Goal: Task Accomplishment & Management: Use online tool/utility

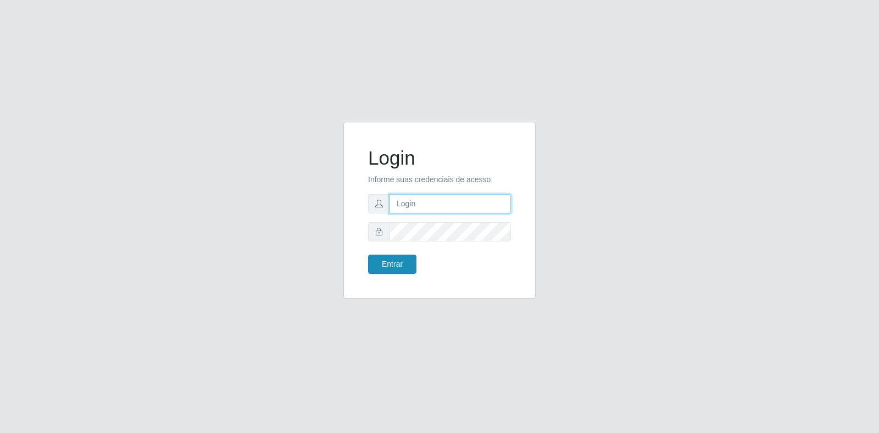
type input "[EMAIL_ADDRESS][DOMAIN_NAME]"
click at [407, 274] on button "Entrar" at bounding box center [392, 264] width 48 height 19
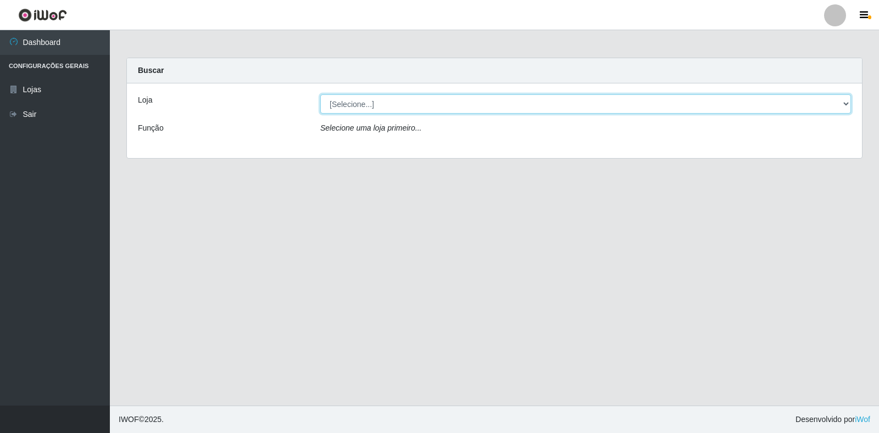
click at [354, 99] on select "[Selecione...] Atacado Vem - Loja 30 Laranjeiras Velha" at bounding box center [585, 103] width 531 height 19
select select "495"
click at [320, 94] on select "[Selecione...] Atacado Vem - Loja 30 Laranjeiras Velha" at bounding box center [585, 103] width 531 height 19
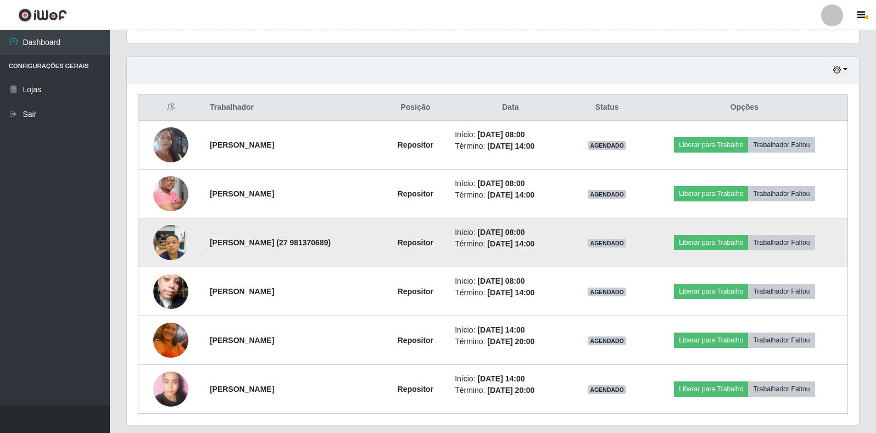
scroll to position [394, 0]
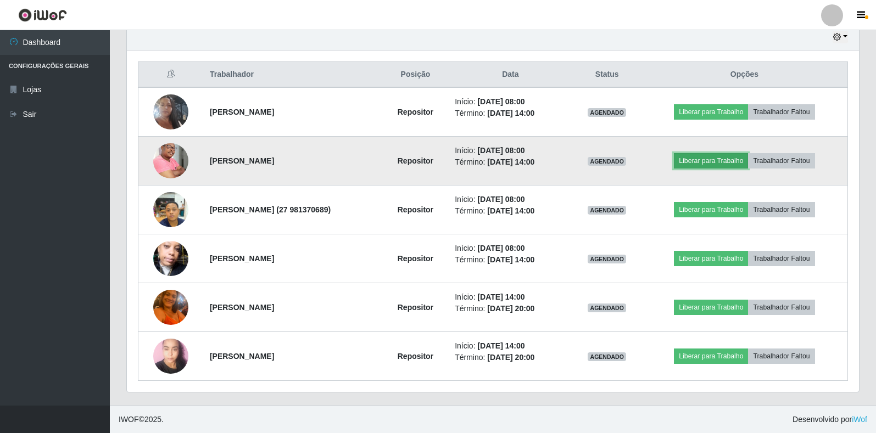
click at [720, 158] on button "Liberar para Trabalho" at bounding box center [711, 160] width 74 height 15
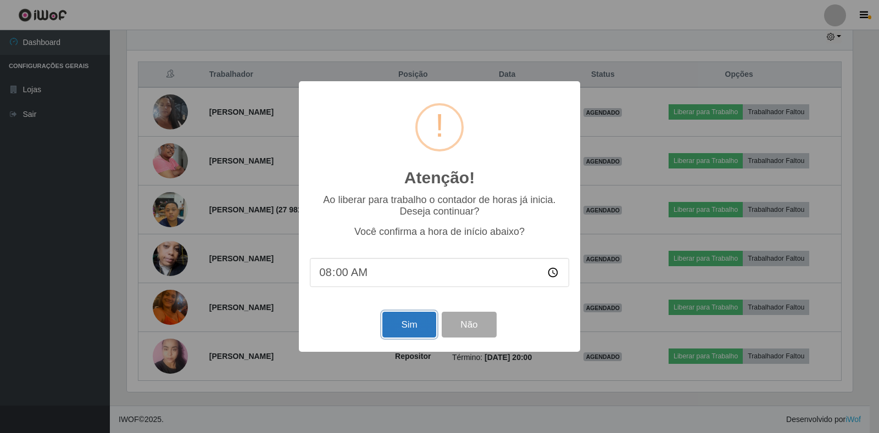
click at [400, 321] on button "Sim" at bounding box center [408, 325] width 53 height 26
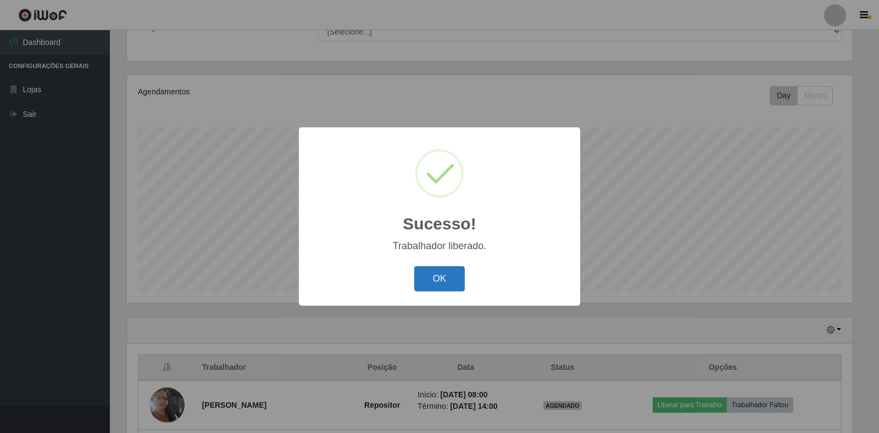
click at [434, 283] on button "OK" at bounding box center [439, 279] width 51 height 26
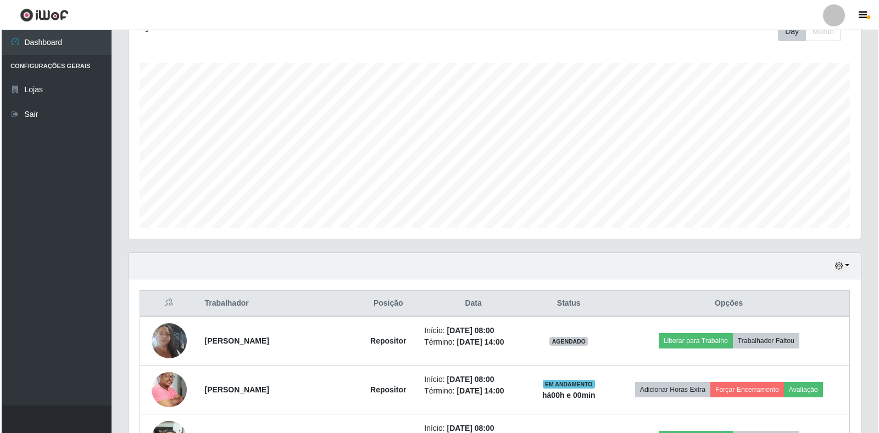
scroll to position [275, 0]
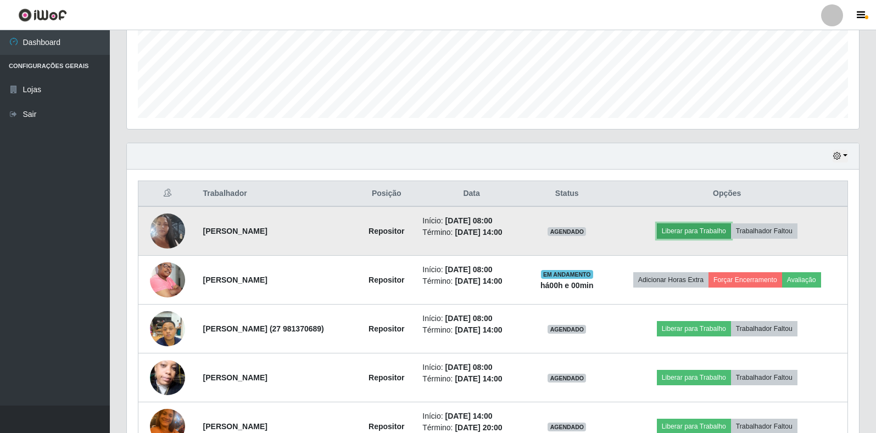
click at [706, 233] on button "Liberar para Trabalho" at bounding box center [694, 231] width 74 height 15
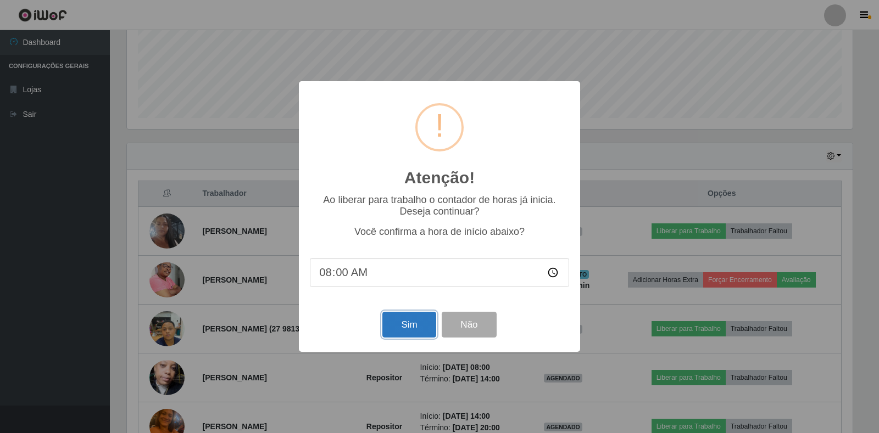
click at [399, 324] on button "Sim" at bounding box center [408, 325] width 53 height 26
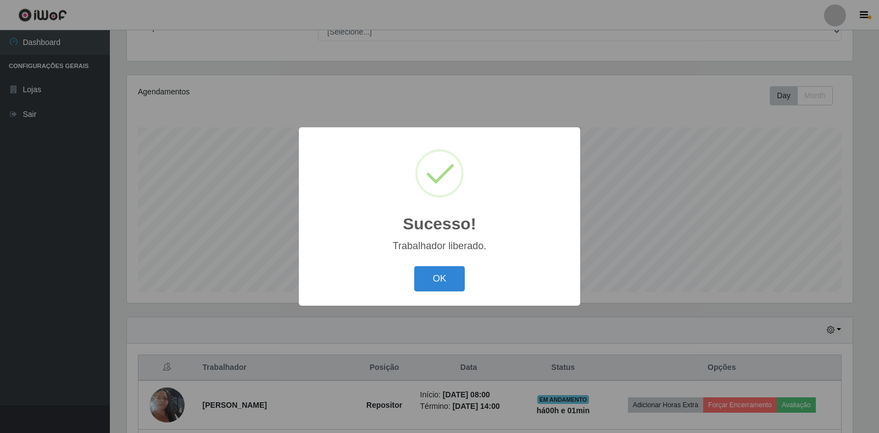
click at [437, 262] on div "Sucesso! × Trabalhador liberado. OK Cancel" at bounding box center [439, 216] width 281 height 178
click at [444, 275] on button "OK" at bounding box center [439, 279] width 51 height 26
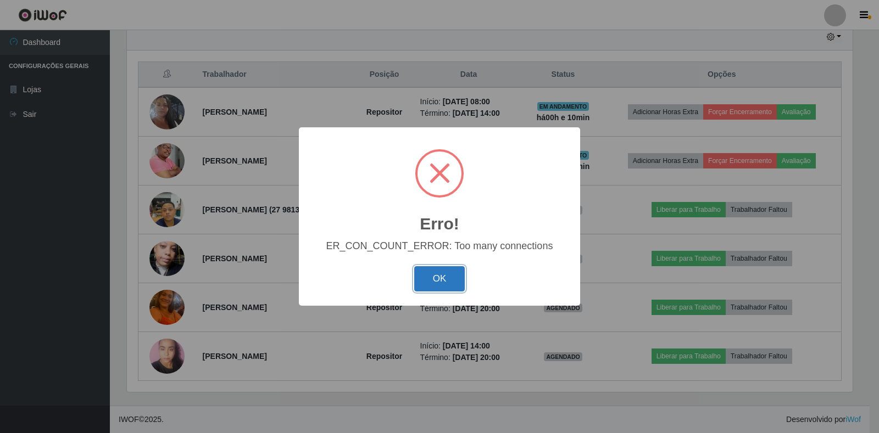
click at [436, 283] on button "OK" at bounding box center [439, 279] width 51 height 26
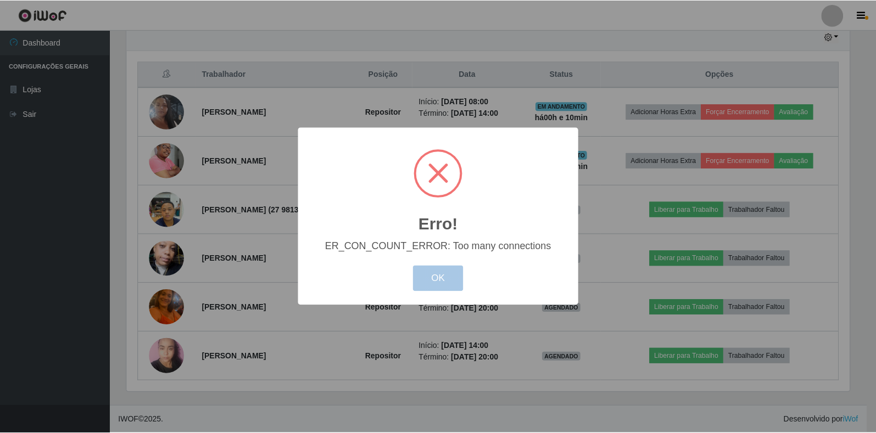
scroll to position [228, 732]
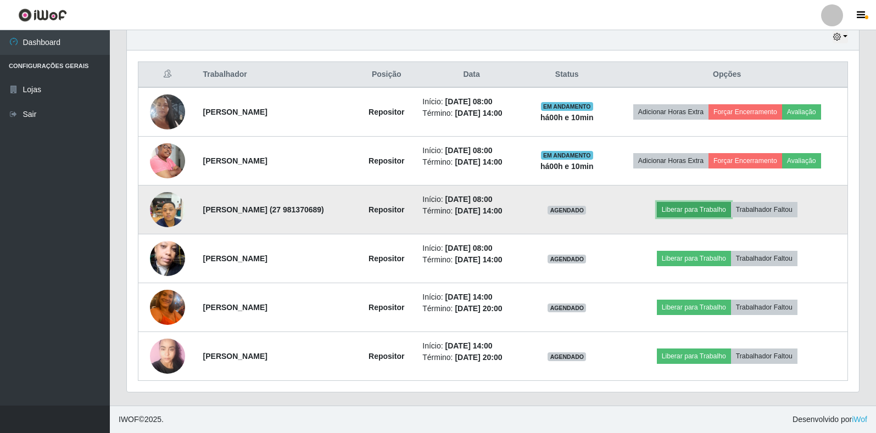
click at [715, 212] on button "Liberar para Trabalho" at bounding box center [694, 209] width 74 height 15
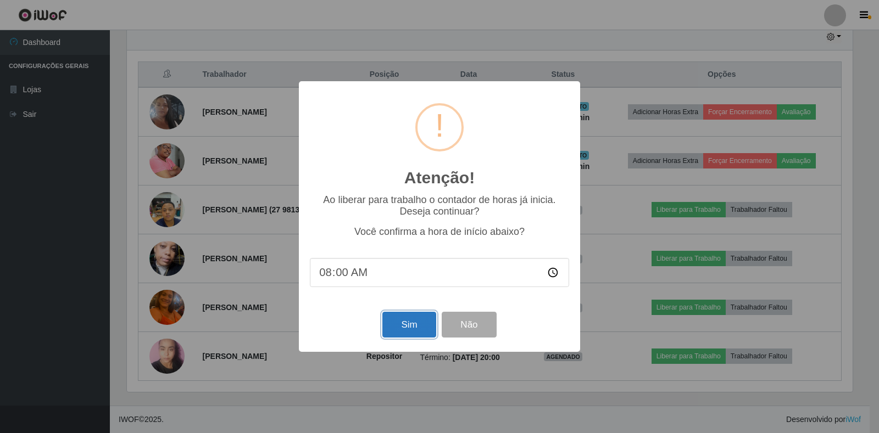
click at [410, 321] on button "Sim" at bounding box center [408, 325] width 53 height 26
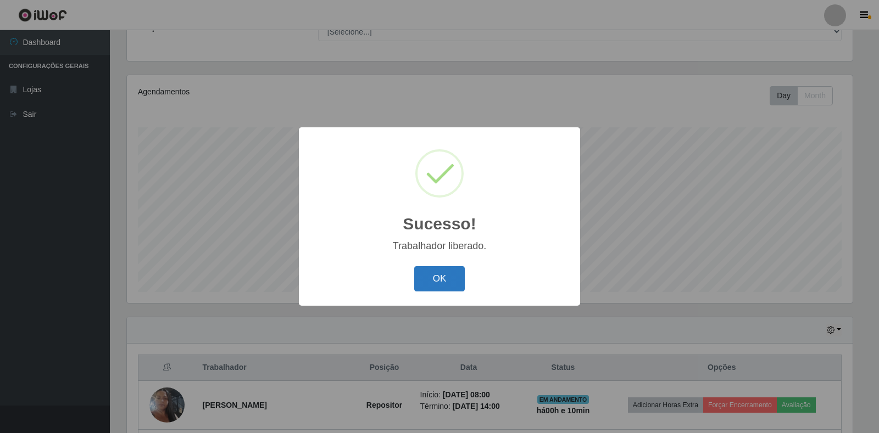
click at [432, 273] on button "OK" at bounding box center [439, 279] width 51 height 26
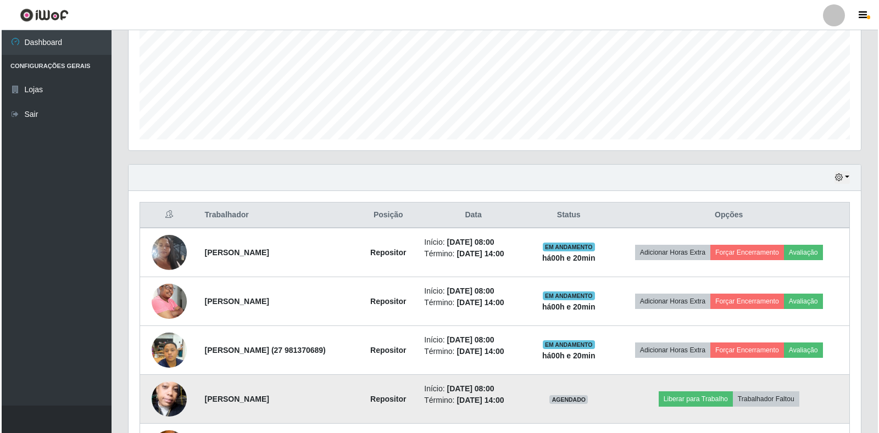
scroll to position [265, 0]
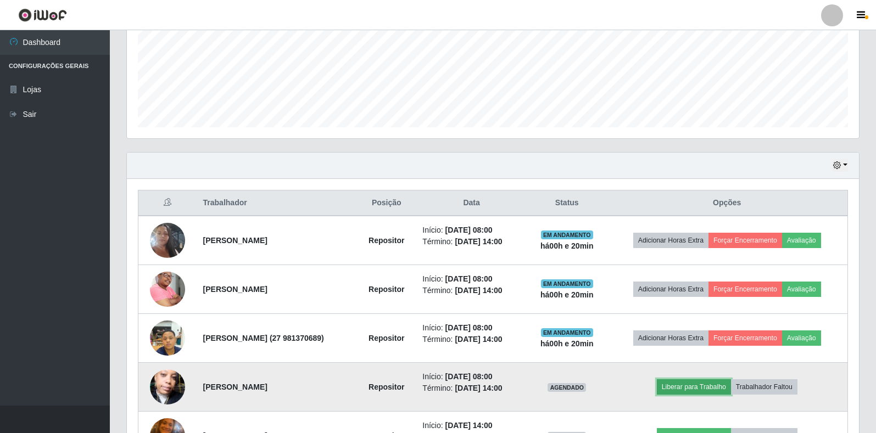
click at [679, 385] on button "Liberar para Trabalho" at bounding box center [694, 387] width 74 height 15
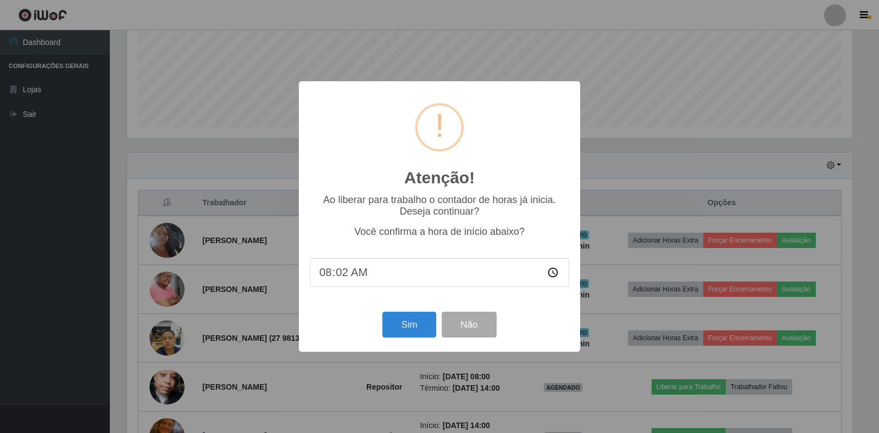
type input "08:20"
click at [422, 326] on button "Sim" at bounding box center [408, 325] width 53 height 26
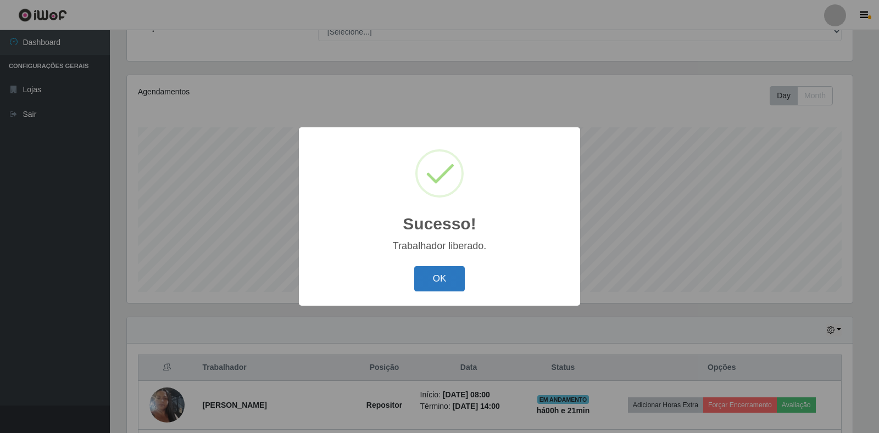
click at [435, 282] on button "OK" at bounding box center [439, 279] width 51 height 26
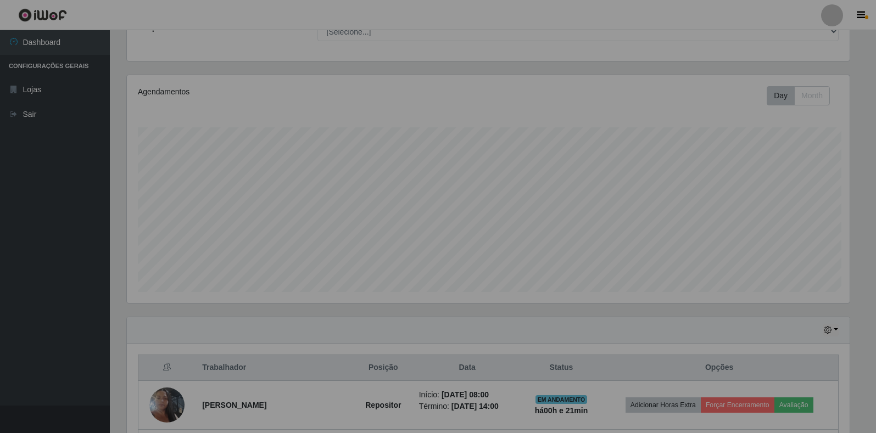
scroll to position [228, 732]
